Goal: Information Seeking & Learning: Learn about a topic

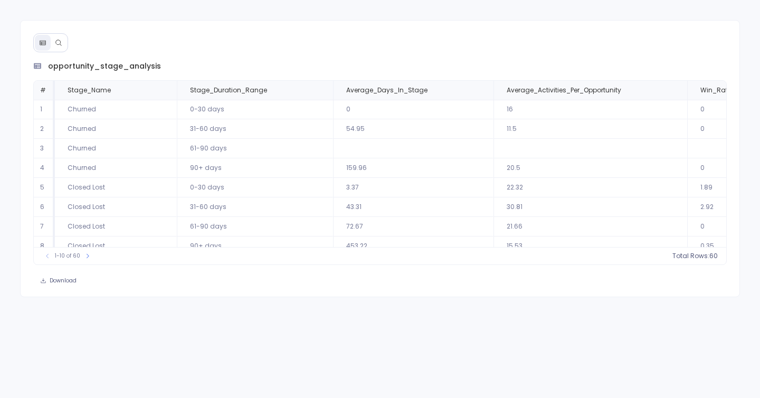
click at [61, 42] on icon at bounding box center [58, 42] width 7 height 7
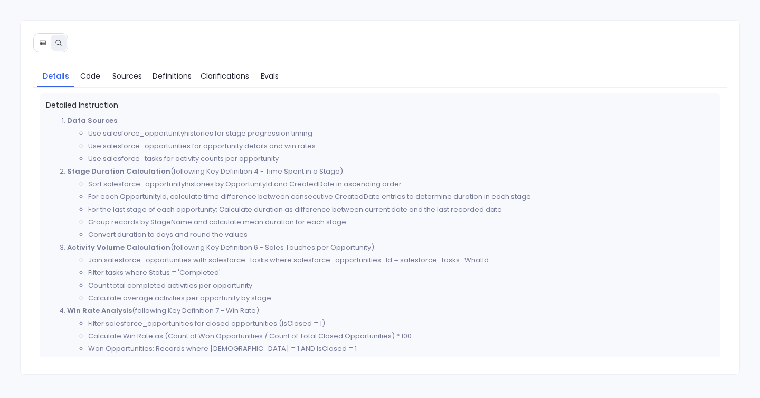
scroll to position [394, 0]
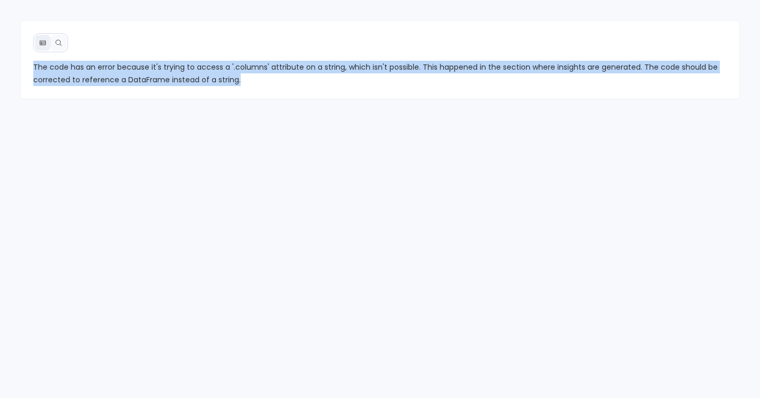
drag, startPoint x: 30, startPoint y: 65, endPoint x: 258, endPoint y: 83, distance: 229.1
click at [258, 84] on div "The code has an error because it's trying to access a '.columns' attribute on a…" at bounding box center [380, 73] width 719 height 25
copy span "The code has an error because it's trying to access a '.columns' attribute on a…"
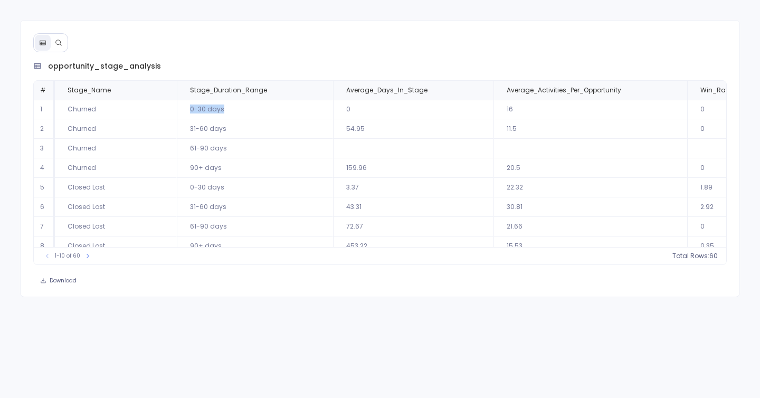
drag, startPoint x: 184, startPoint y: 110, endPoint x: 245, endPoint y: 112, distance: 61.2
click at [245, 112] on td "0-30 days" at bounding box center [255, 110] width 156 height 20
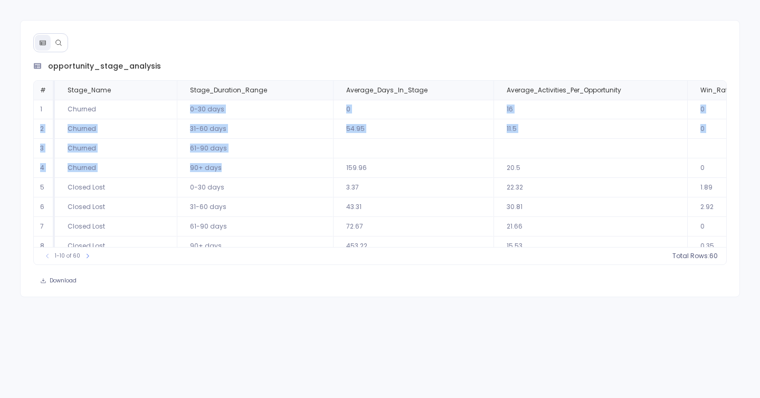
drag, startPoint x: 222, startPoint y: 168, endPoint x: 189, endPoint y: 107, distance: 69.6
click at [189, 107] on tbody "1 Churned 0-30 days 0 16 0 1 2 Churned 31-60 days 54.95 11.5 0 2 3 Churned 61-9…" at bounding box center [506, 197] width 945 height 195
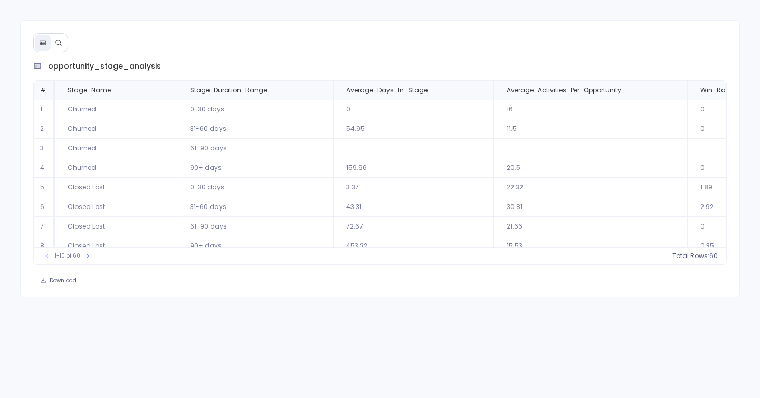
click at [189, 132] on td "31-60 days" at bounding box center [255, 129] width 156 height 20
drag, startPoint x: 189, startPoint y: 132, endPoint x: 240, endPoint y: 132, distance: 50.6
click at [240, 132] on td "31-60 days" at bounding box center [255, 129] width 156 height 20
copy td "31-60 days"
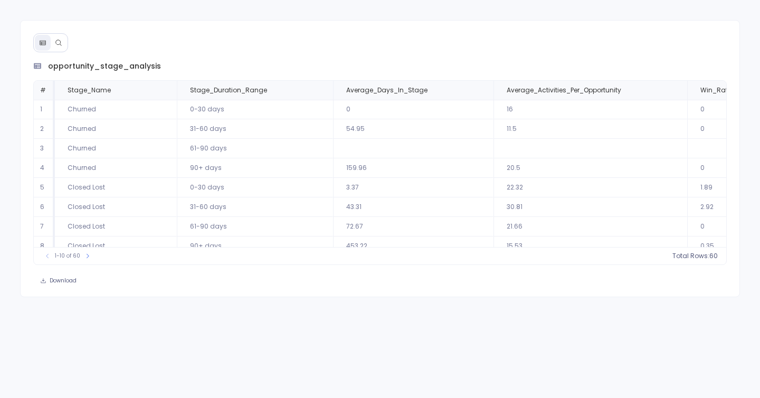
click at [376, 178] on td "3.37" at bounding box center [413, 188] width 160 height 20
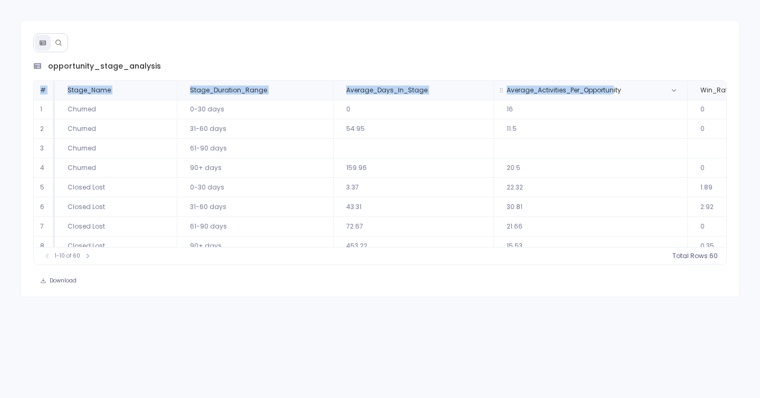
drag, startPoint x: 336, startPoint y: 78, endPoint x: 609, endPoint y: 88, distance: 273.5
click at [610, 88] on div "opportunity_stage_analysis # Stage_Name Stage_Duration_Range Average_Days_In_St…" at bounding box center [380, 163] width 694 height 204
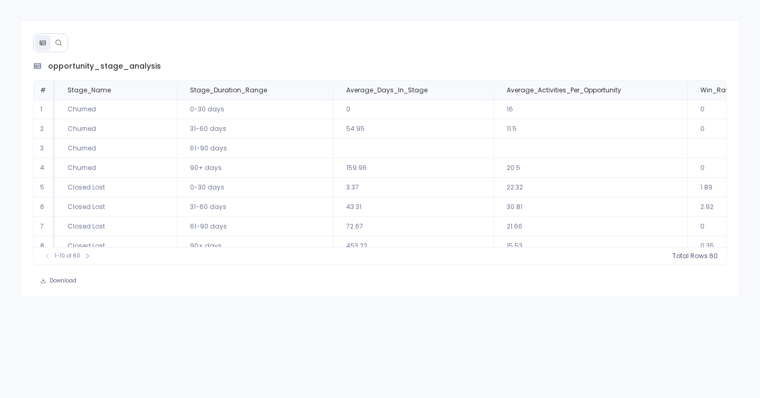
click at [423, 22] on div "opportunity_stage_analysis # Stage_Name Stage_Duration_Range Average_Days_In_St…" at bounding box center [380, 158] width 720 height 277
drag, startPoint x: 343, startPoint y: 88, endPoint x: 581, endPoint y: 97, distance: 238.1
click at [581, 97] on tr "# Stage_Name Stage_Duration_Range Average_Days_In_Stage Average_Activities_Per_…" at bounding box center [506, 90] width 945 height 19
copy tr "Average_Days_In_Stage Average_Activities_Per_Opportunity"
click at [520, 168] on td "20.5" at bounding box center [590, 168] width 194 height 20
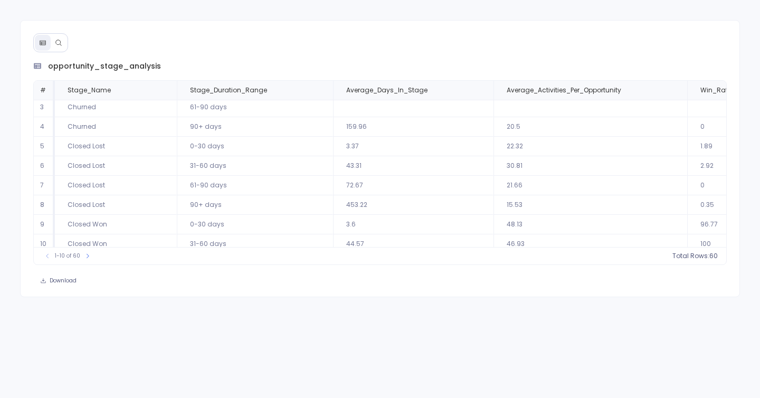
scroll to position [42, 0]
click at [162, 90] on icon at bounding box center [163, 90] width 6 height 6
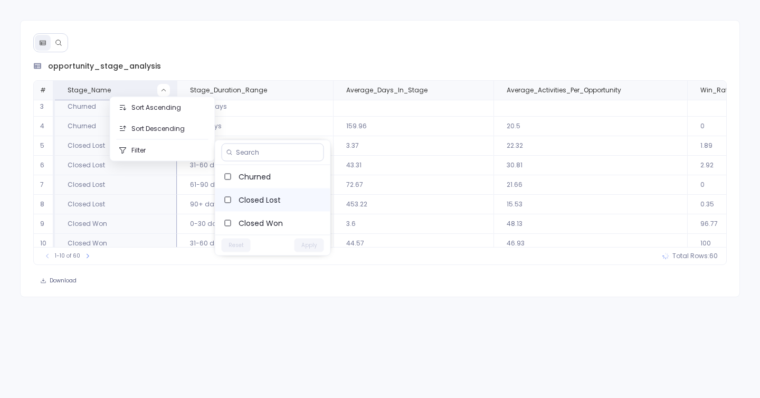
click at [266, 197] on span "Closed Lost" at bounding box center [279, 200] width 83 height 11
click at [301, 244] on button "Apply" at bounding box center [309, 245] width 30 height 14
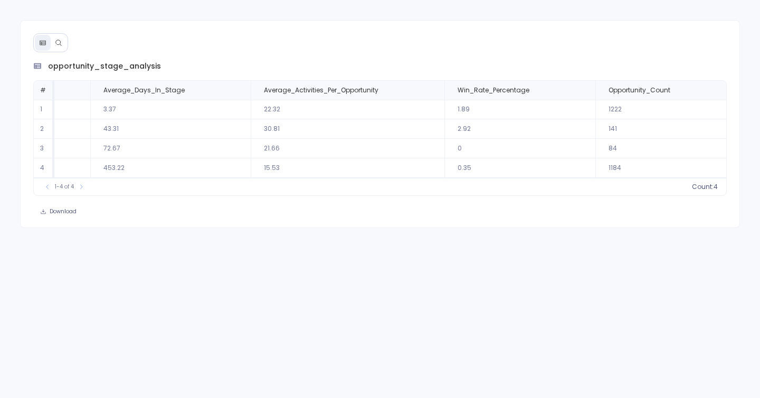
scroll to position [0, 250]
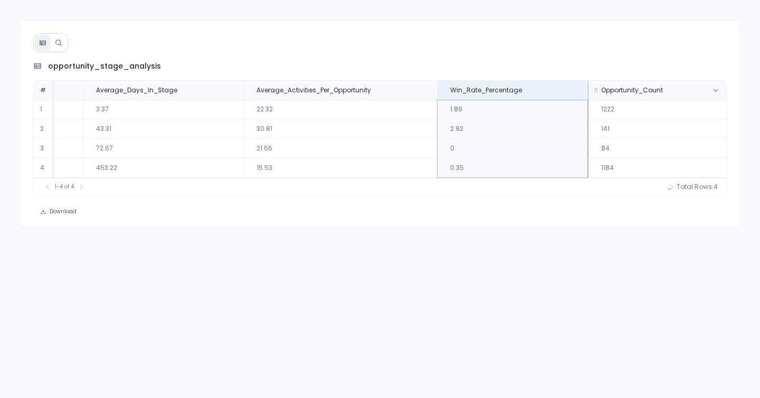
drag, startPoint x: 442, startPoint y: 90, endPoint x: 590, endPoint y: 90, distance: 148.3
click at [590, 90] on tr "# Stage_Name Stage_Duration_Range Average_Days_In_Stage Average_Activities_Per_…" at bounding box center [256, 90] width 944 height 19
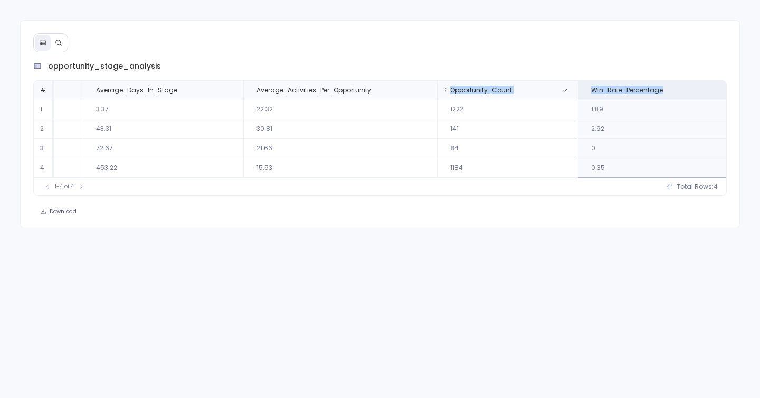
drag, startPoint x: 671, startPoint y: 92, endPoint x: 445, endPoint y: 88, distance: 225.8
click at [445, 88] on tr "# Stage_Name Stage_Duration_Range Average_Days_In_Stage Average_Activities_Per_…" at bounding box center [256, 90] width 944 height 19
copy tr "Opportunity_Count Win_Rate_Percentage"
click at [435, 42] on div "opportunity_stage_analysis # Stage_Name Stage_Duration_Range Average_Days_In_St…" at bounding box center [380, 124] width 720 height 208
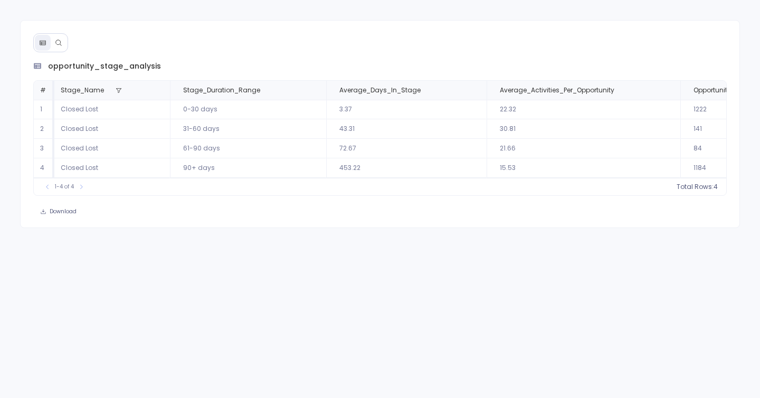
scroll to position [0, 0]
click at [56, 43] on icon at bounding box center [58, 42] width 7 height 7
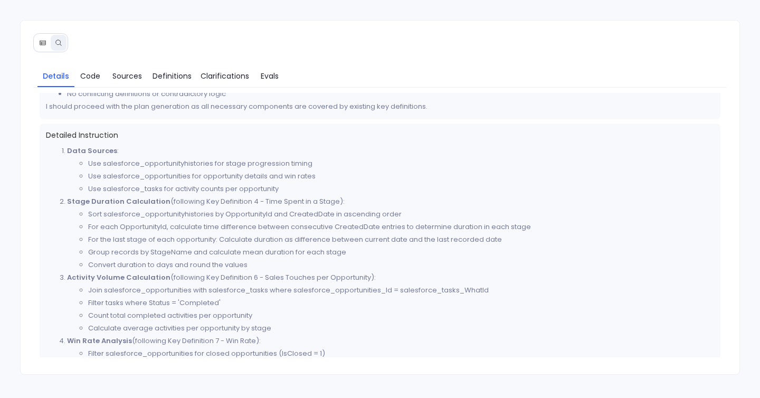
scroll to position [364, 0]
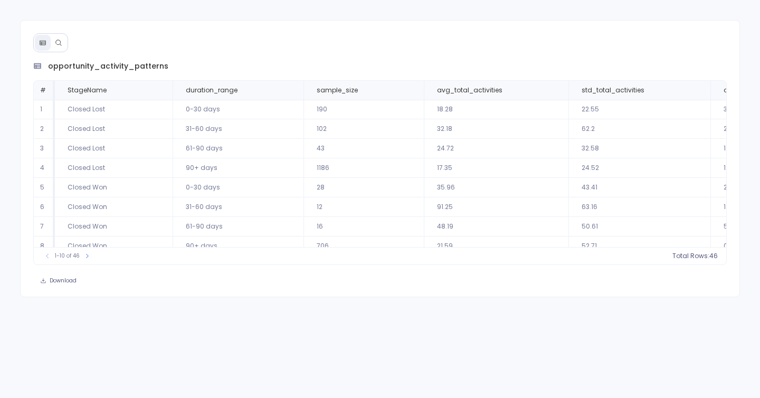
scroll to position [51, 0]
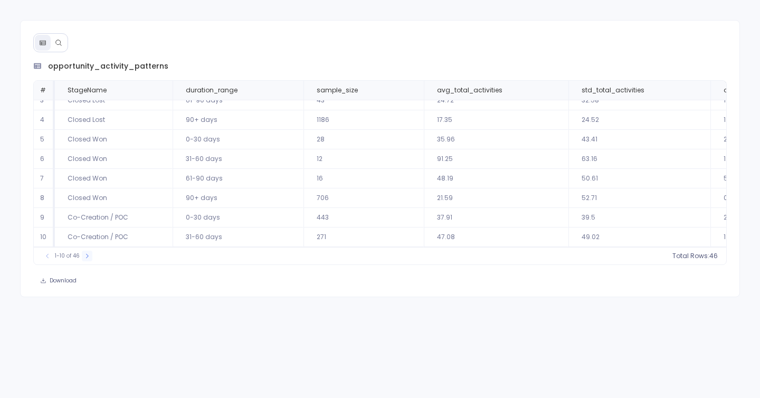
click at [84, 256] on icon at bounding box center [87, 256] width 6 height 6
click at [85, 256] on button at bounding box center [90, 256] width 11 height 11
click at [87, 256] on button at bounding box center [92, 256] width 11 height 11
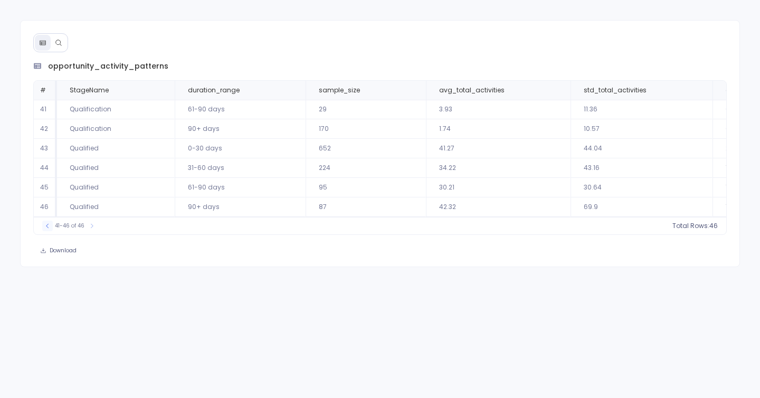
click at [46, 227] on icon at bounding box center [47, 226] width 6 height 6
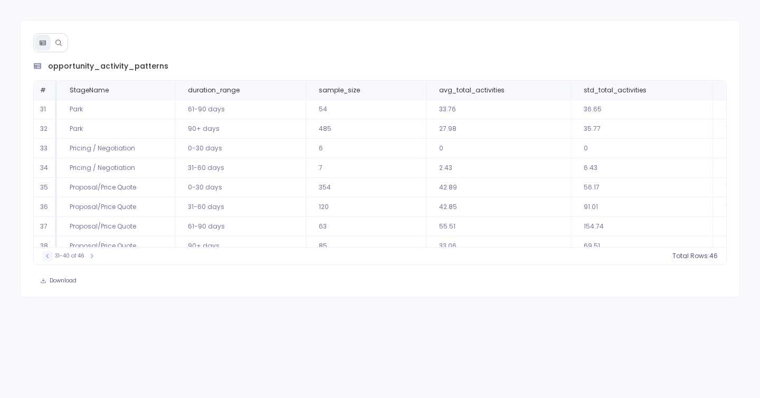
click at [46, 227] on td "37" at bounding box center [45, 227] width 23 height 20
click at [44, 253] on icon at bounding box center [47, 256] width 6 height 6
click at [46, 258] on icon at bounding box center [47, 256] width 6 height 6
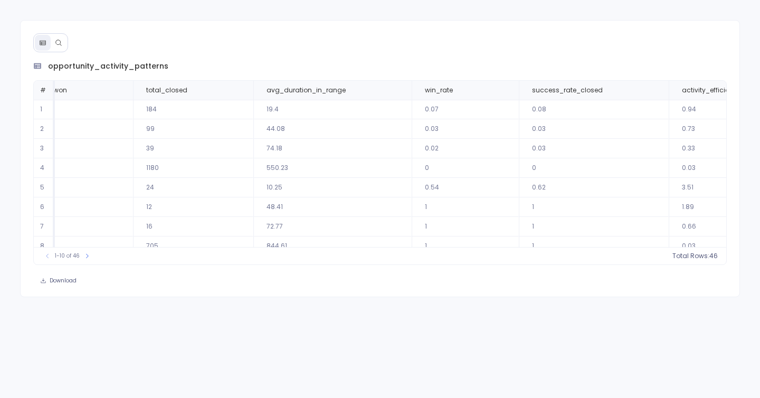
scroll to position [0, 1786]
